Goal: Task Accomplishment & Management: Use online tool/utility

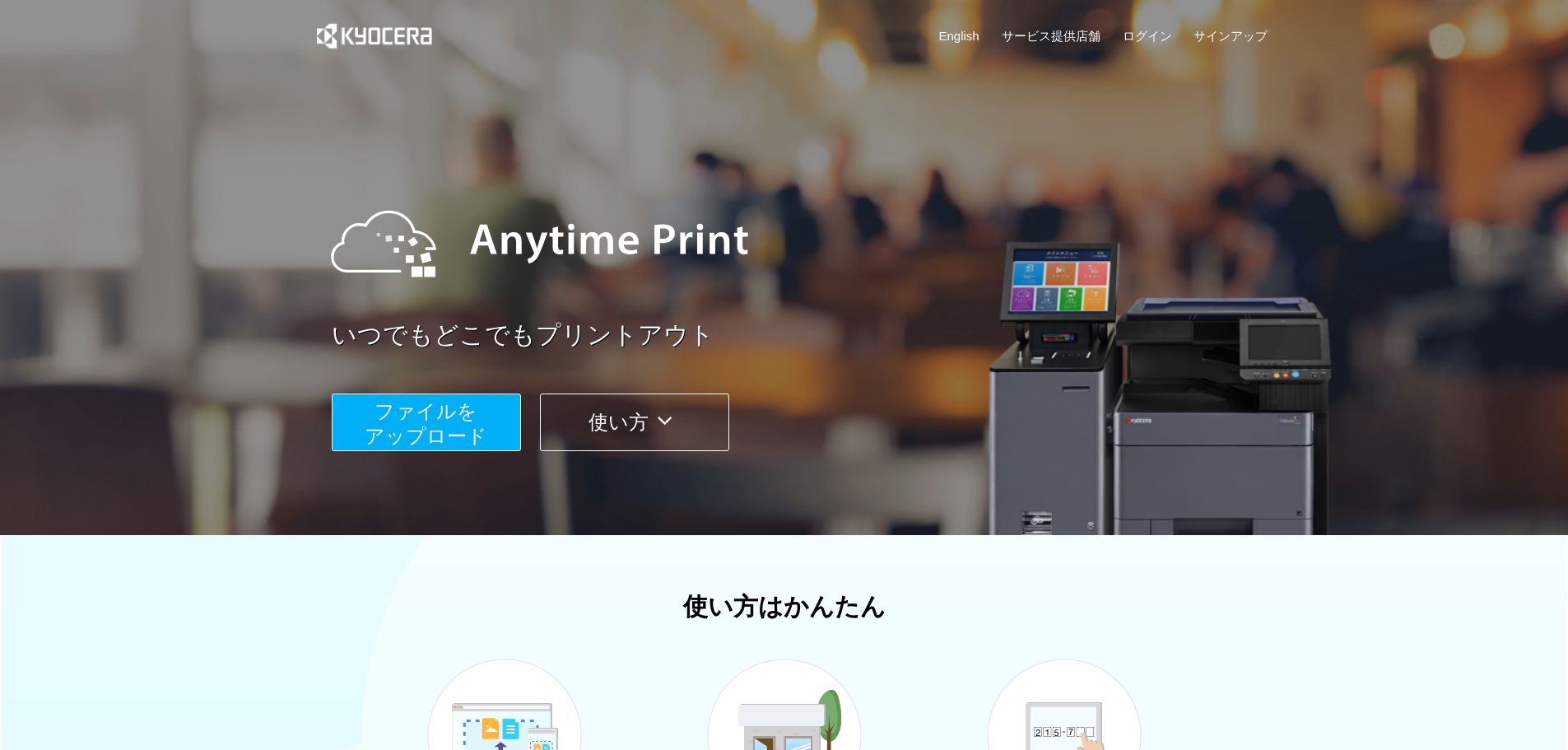
click at [480, 399] on button "ファイルを ​​アップロード" at bounding box center [426, 422] width 190 height 58
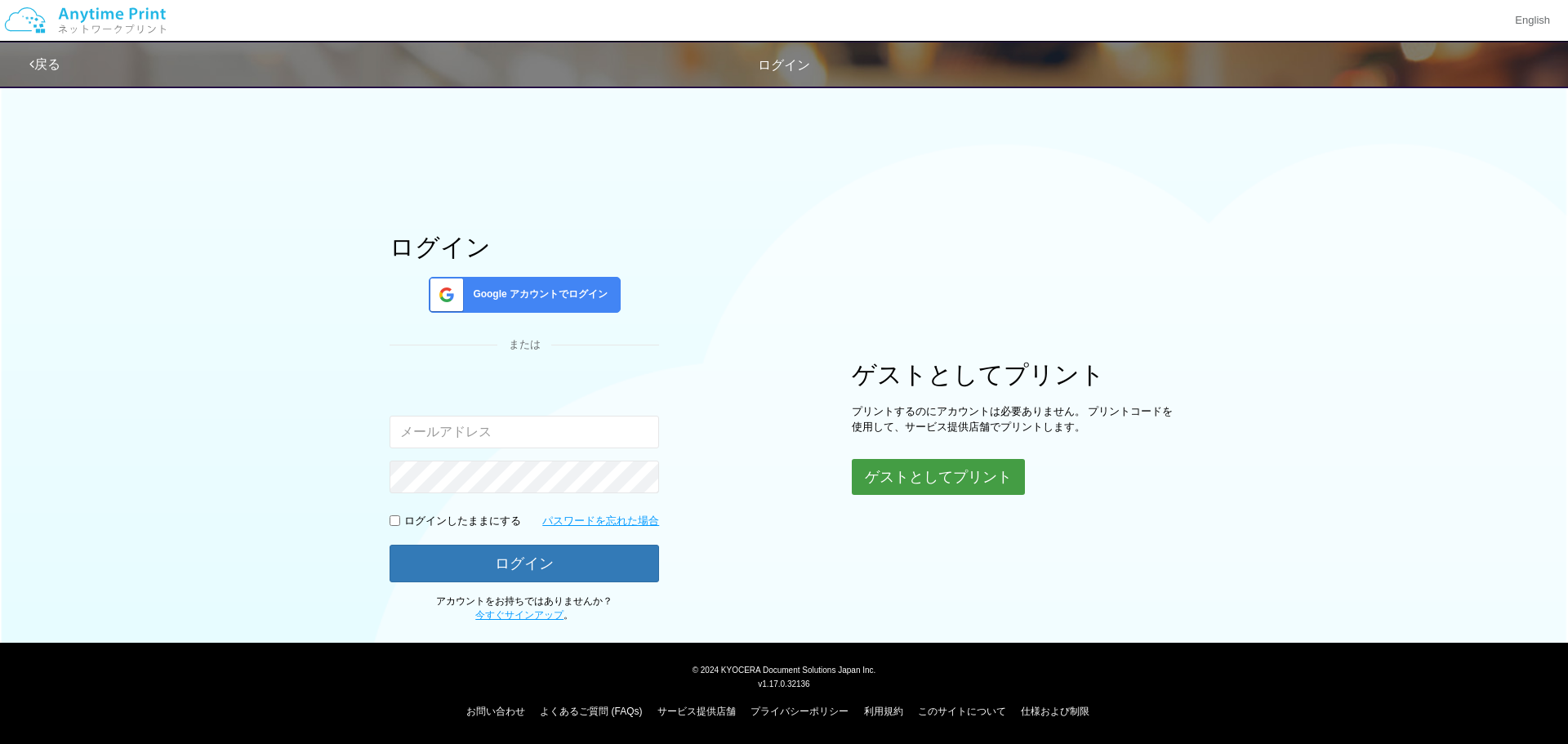
click at [957, 467] on button "ゲストとしてプリント" at bounding box center [938, 477] width 173 height 36
click at [944, 470] on button "ゲストとしてプリント" at bounding box center [938, 477] width 173 height 36
click at [916, 478] on button "ゲストとしてプリント" at bounding box center [938, 477] width 173 height 36
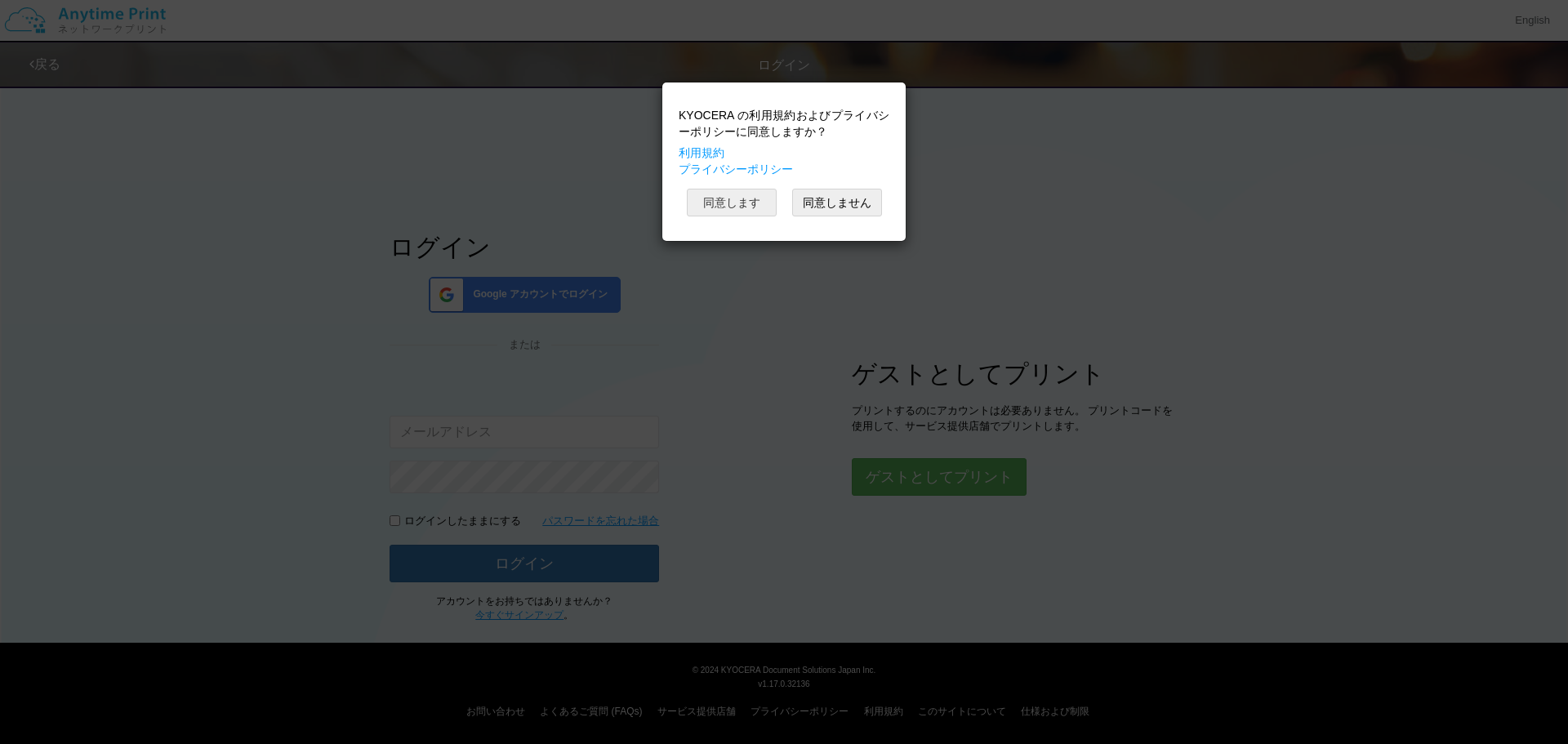
click at [746, 203] on button "同意します" at bounding box center [732, 203] width 90 height 28
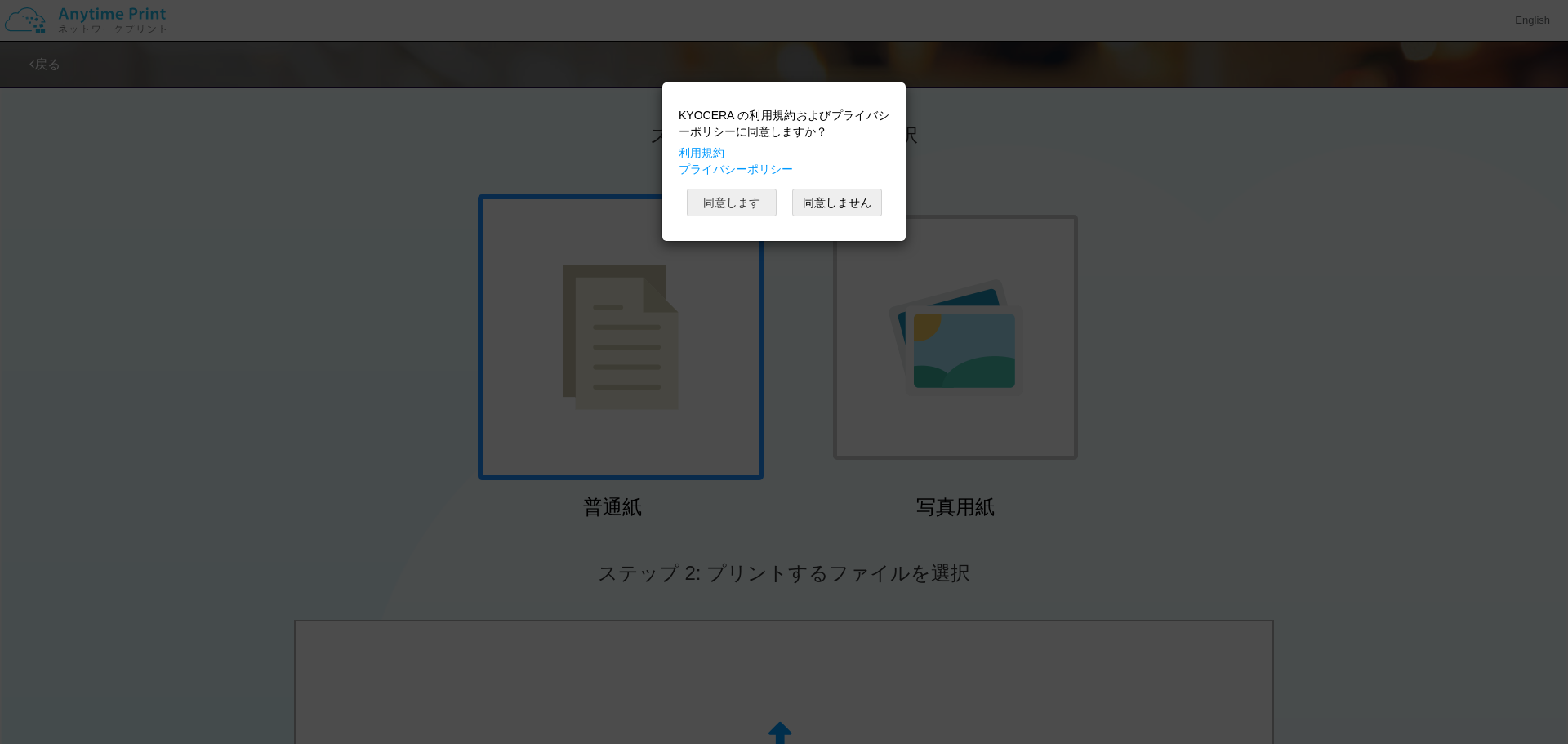
click at [734, 199] on button "同意します" at bounding box center [732, 203] width 90 height 28
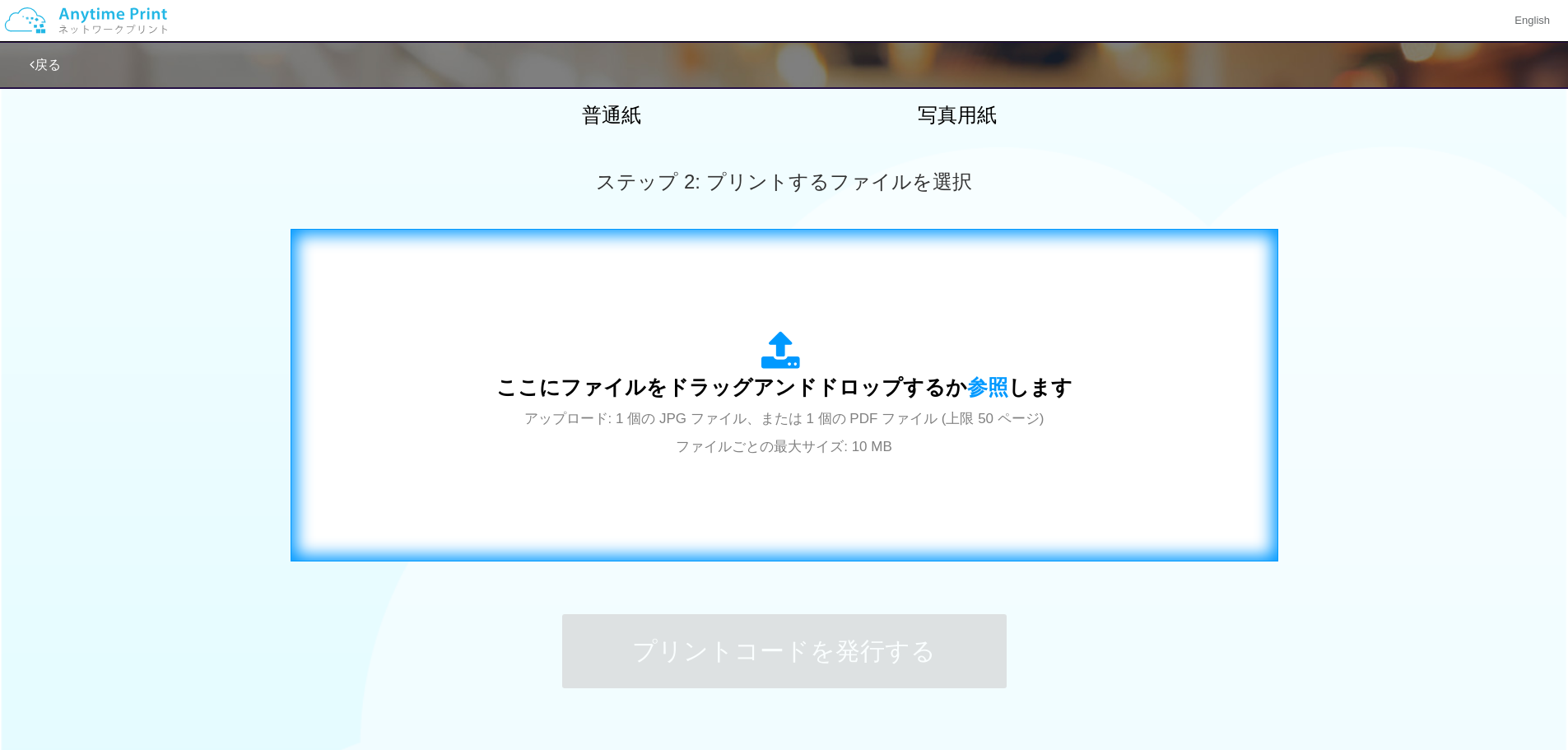
scroll to position [412, 0]
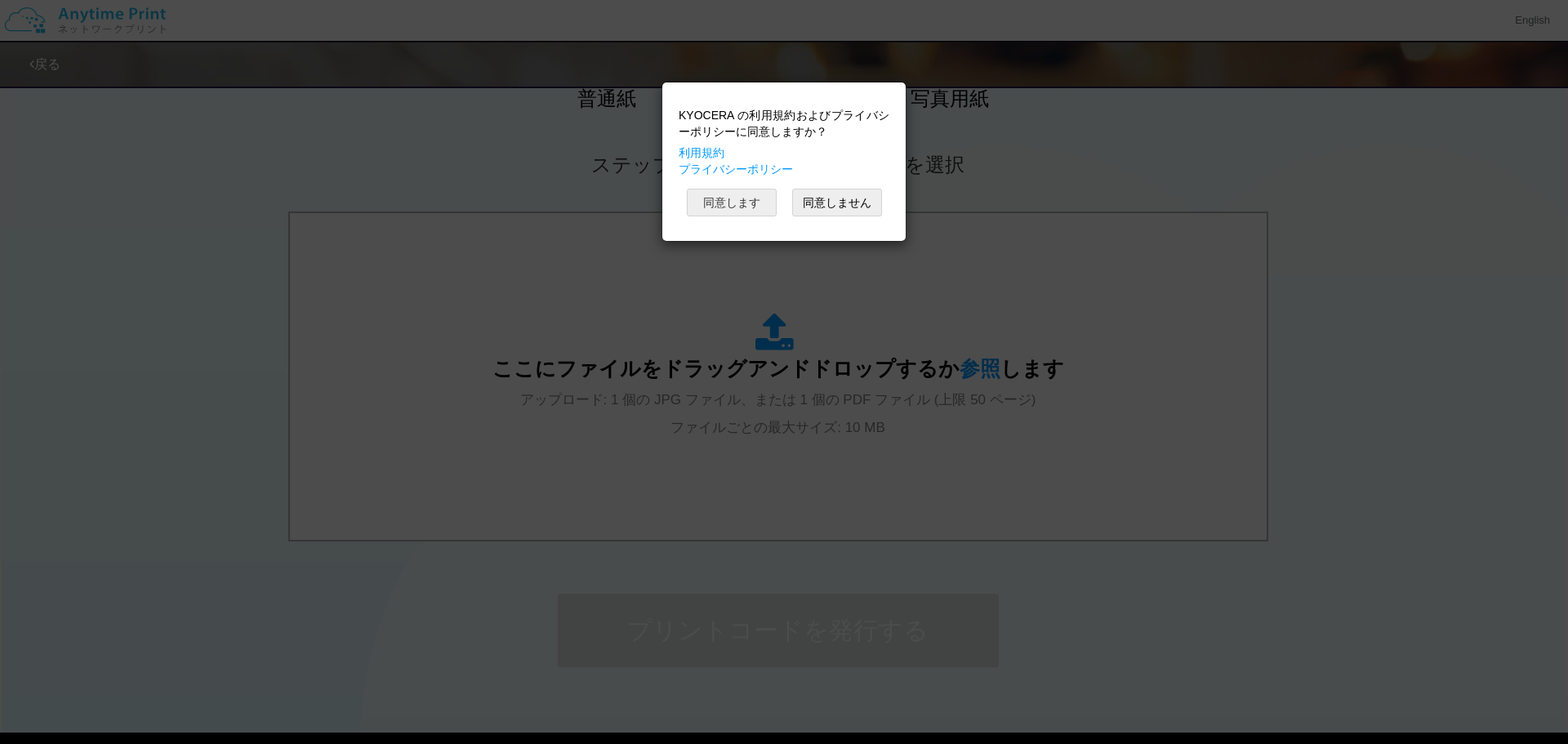
click at [738, 191] on button "同意します" at bounding box center [732, 203] width 90 height 28
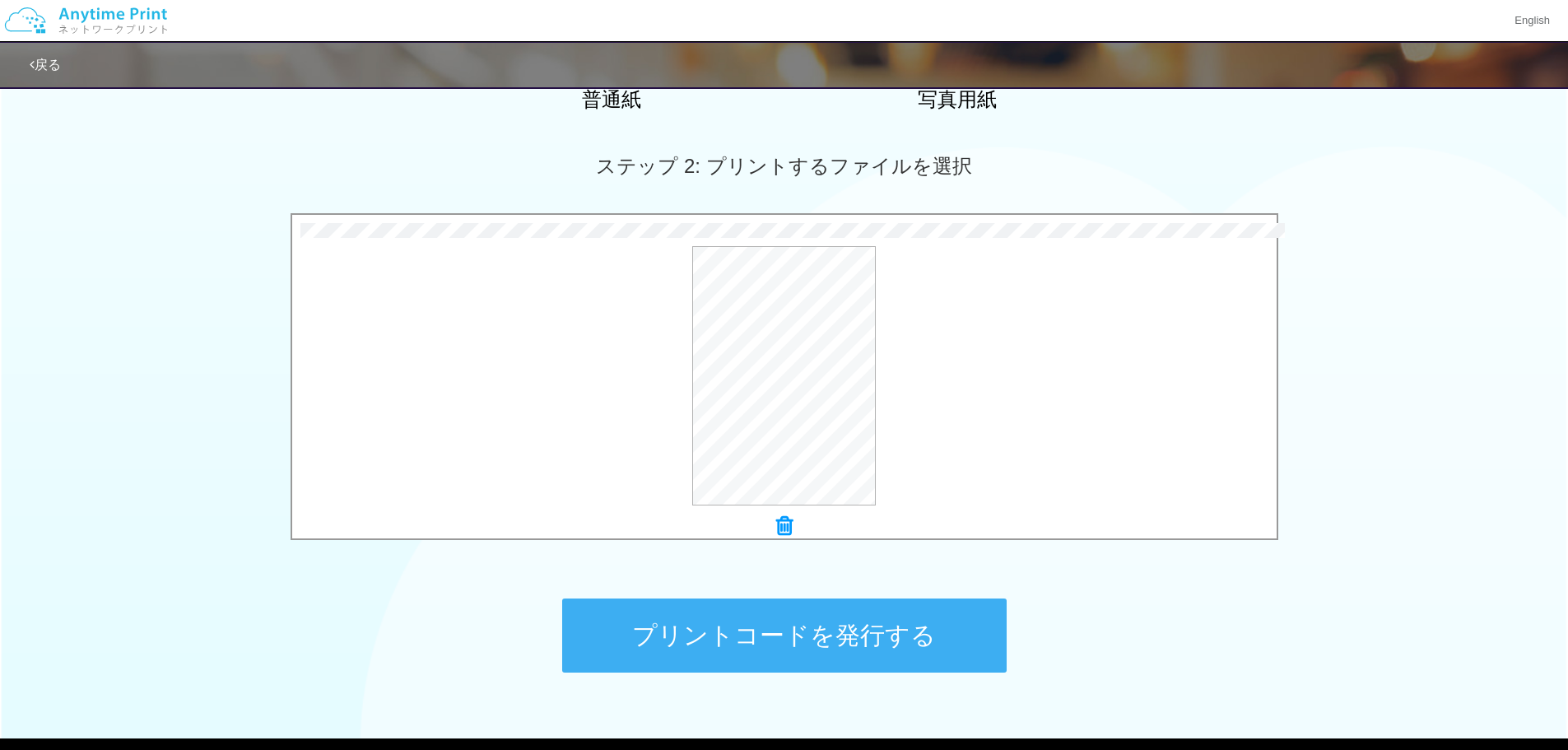
scroll to position [503, 0]
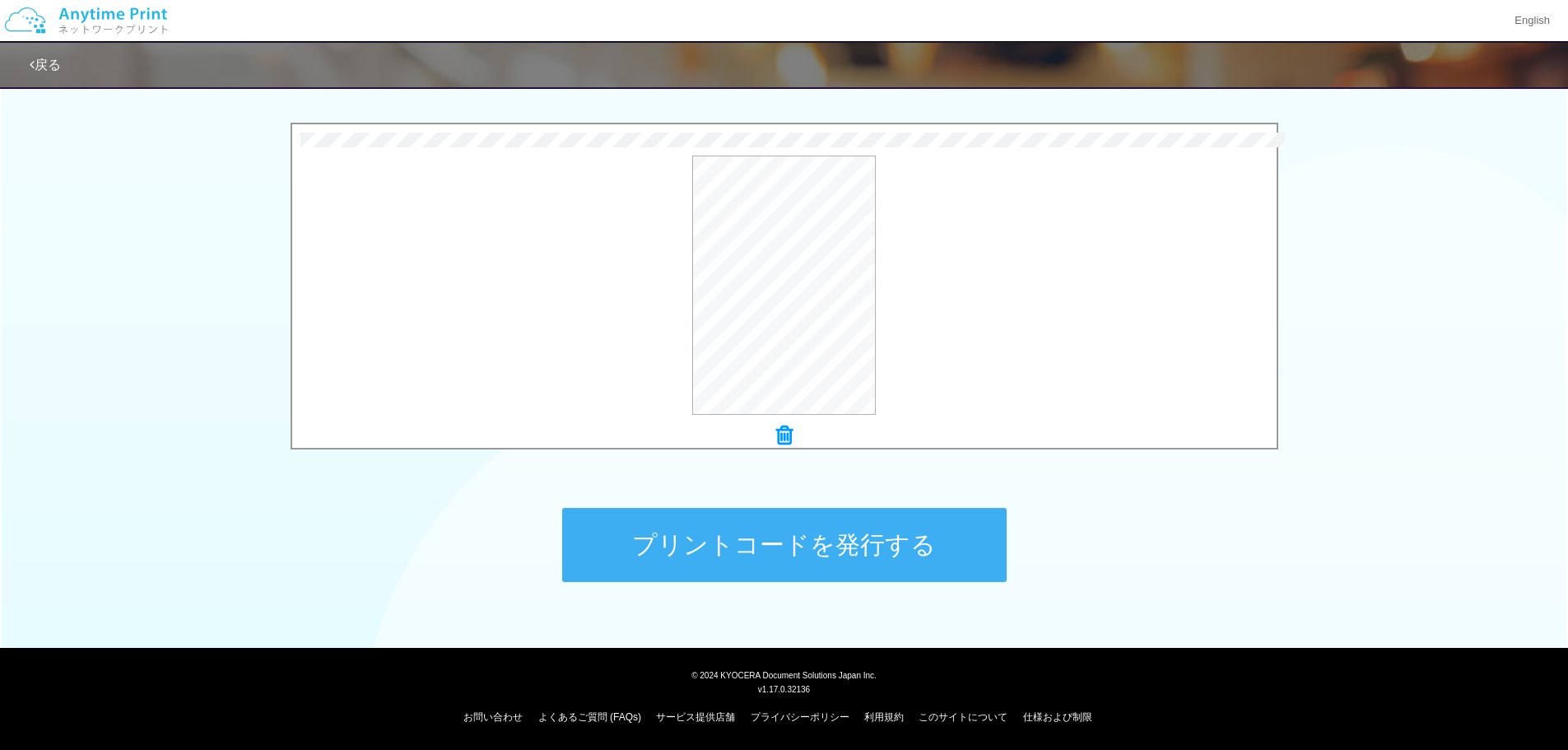
click at [847, 529] on button "プリントコードを発行する" at bounding box center [784, 545] width 445 height 75
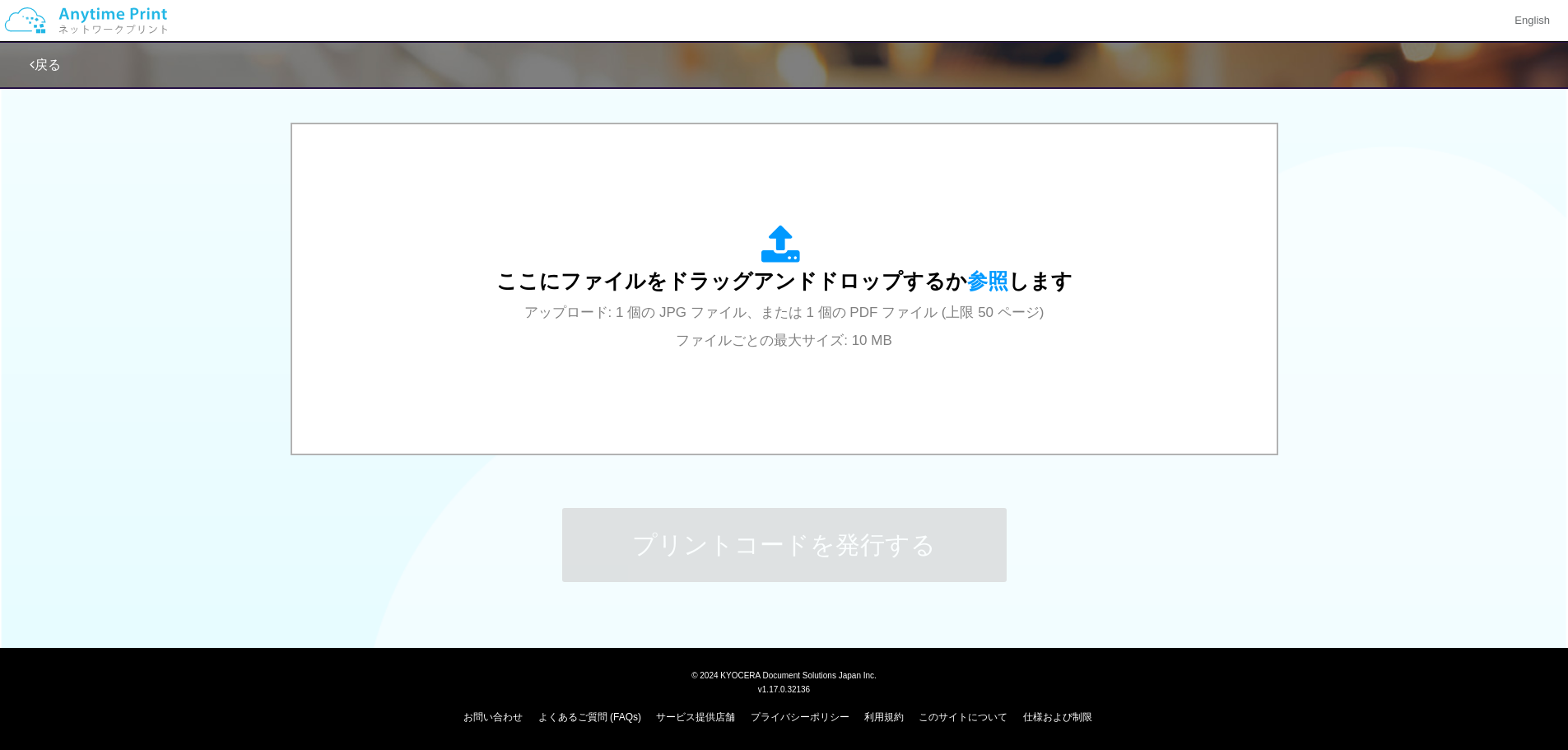
scroll to position [0, 0]
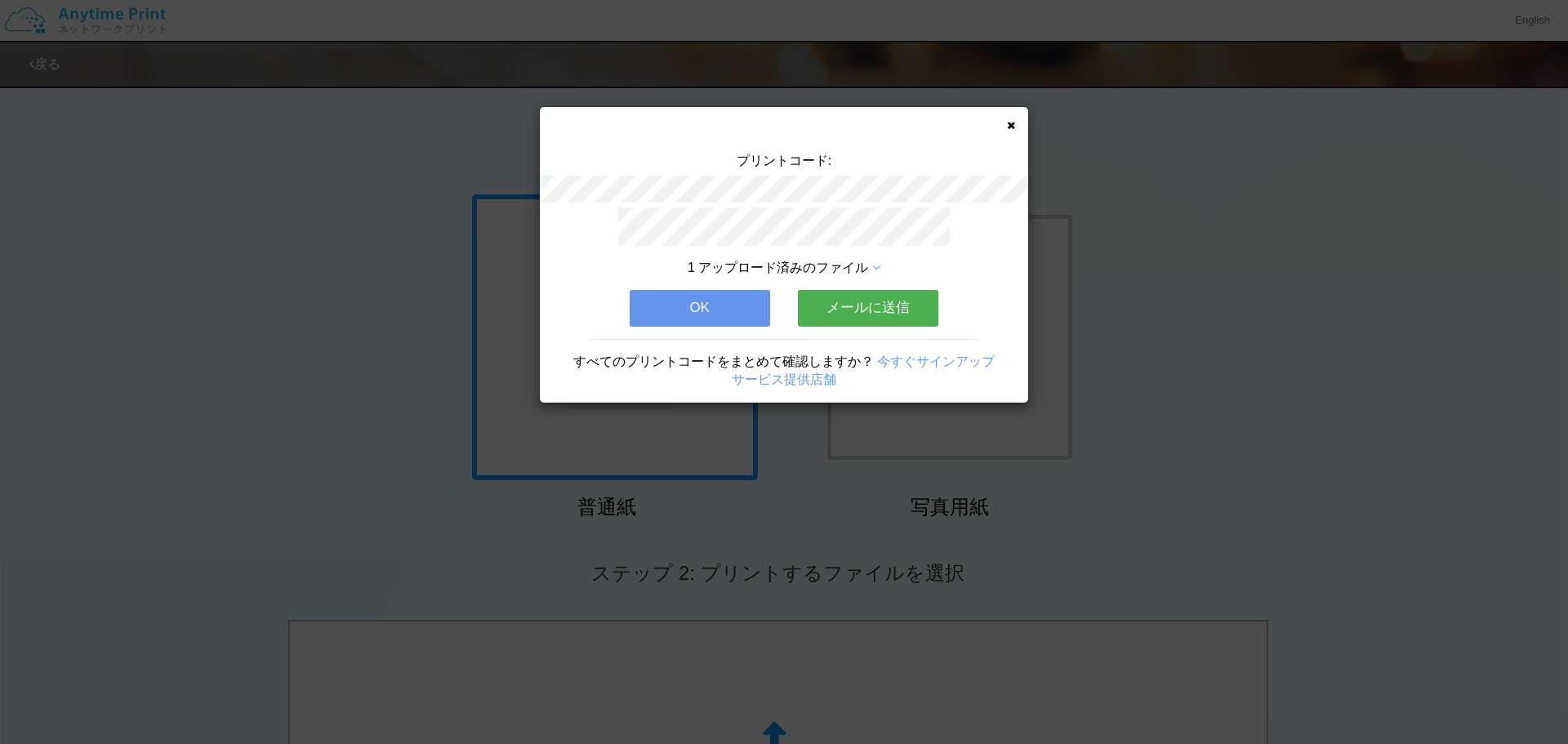
click at [928, 296] on button "メールに送信" at bounding box center [868, 308] width 140 height 36
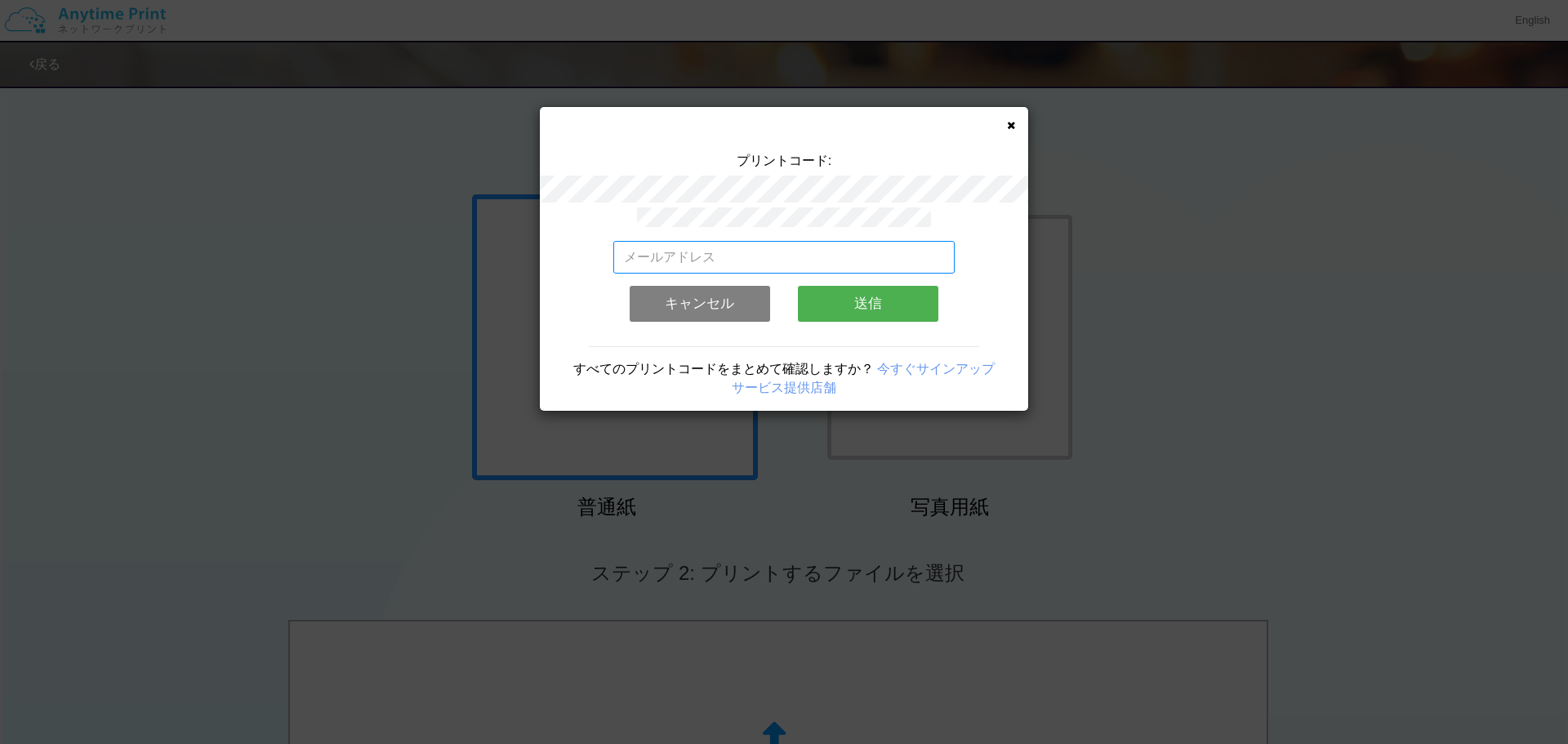
click at [760, 251] on input "email" at bounding box center [785, 257] width 342 height 33
type input "[EMAIL_ADDRESS][DOMAIN_NAME]"
click at [849, 294] on button "送信" at bounding box center [868, 304] width 140 height 36
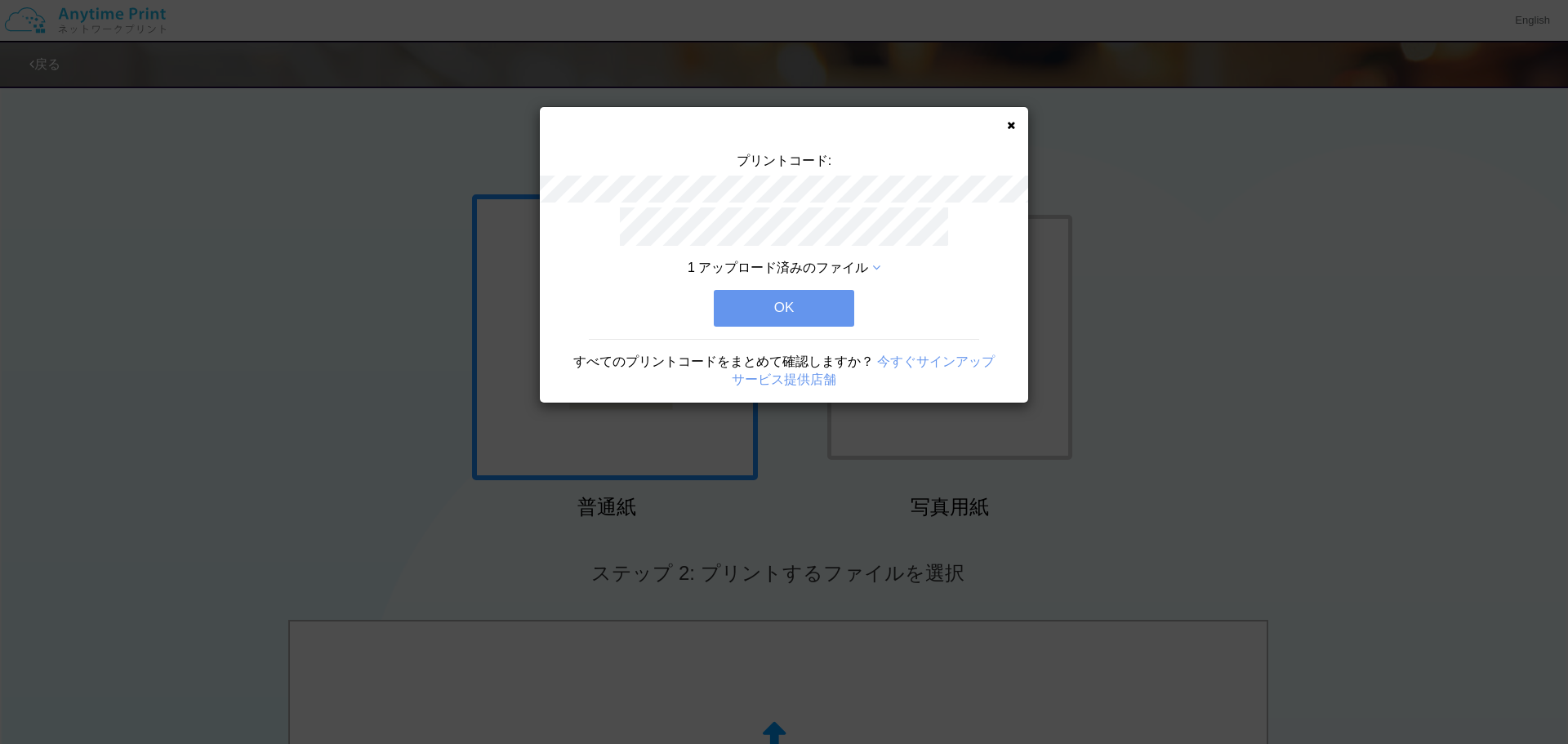
click at [782, 306] on button "OK" at bounding box center [784, 308] width 140 height 36
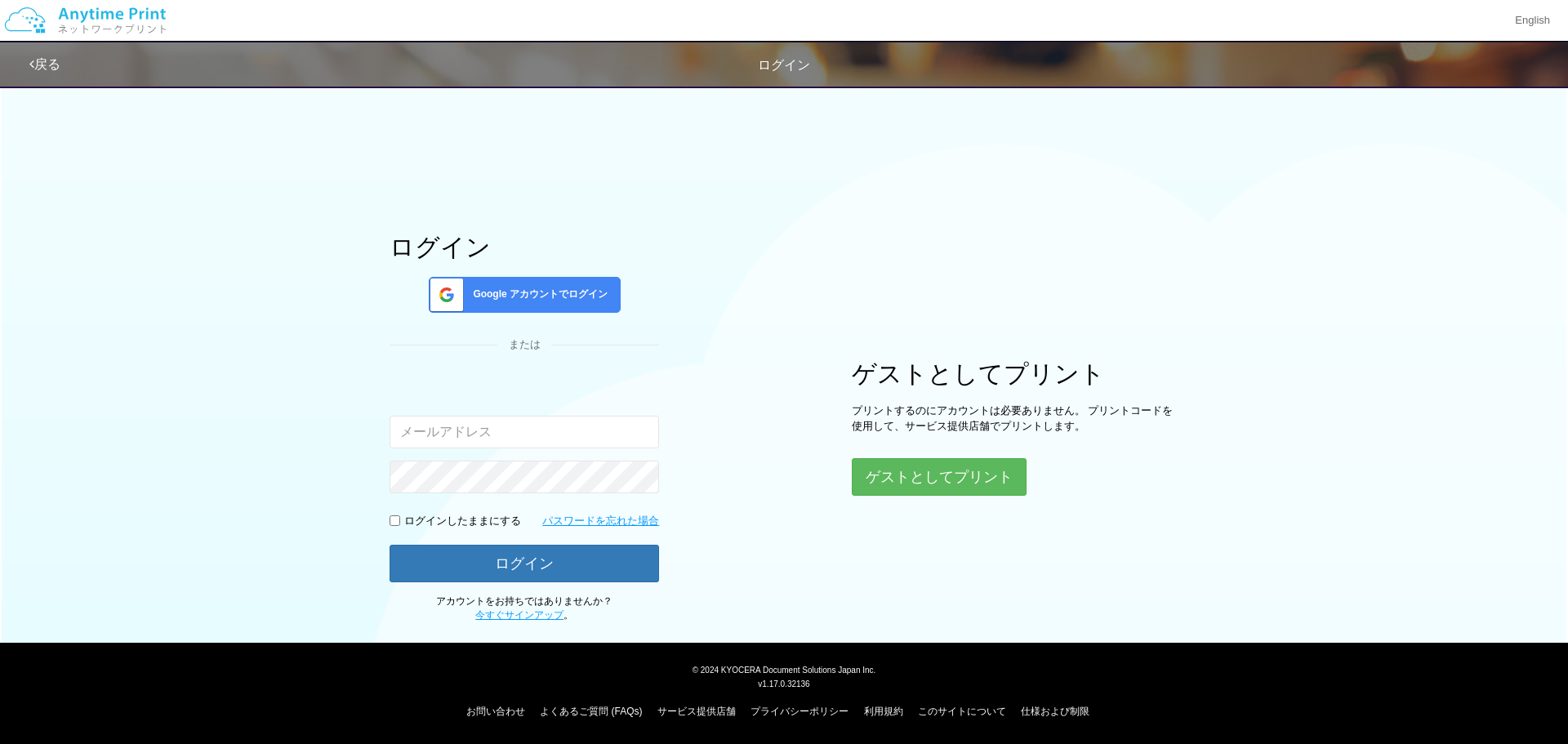
drag, startPoint x: 29, startPoint y: 52, endPoint x: 40, endPoint y: 61, distance: 14.2
click at [30, 52] on div "戻る ログイン" at bounding box center [519, 64] width 980 height 44
click at [41, 62] on link "戻る" at bounding box center [44, 64] width 31 height 14
